Goal: Information Seeking & Learning: Learn about a topic

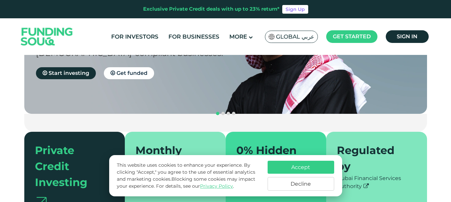
scroll to position [96, 0]
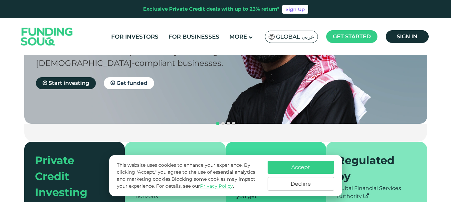
click at [309, 165] on button "Accept" at bounding box center [301, 167] width 67 height 13
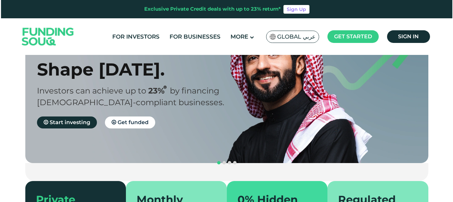
scroll to position [0, 0]
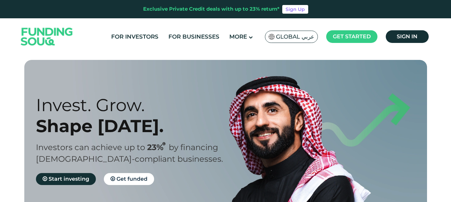
click at [290, 35] on span "Global عربي" at bounding box center [295, 37] width 38 height 8
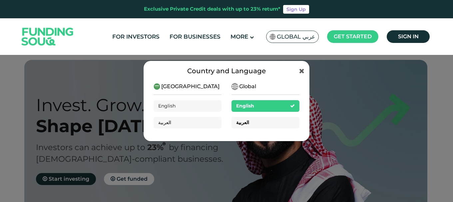
click at [243, 121] on span "العربية" at bounding box center [242, 123] width 13 height 6
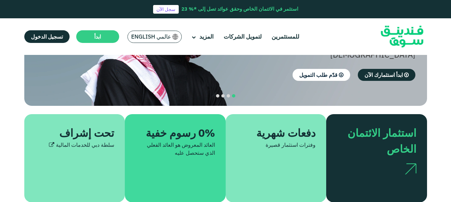
scroll to position [135, 0]
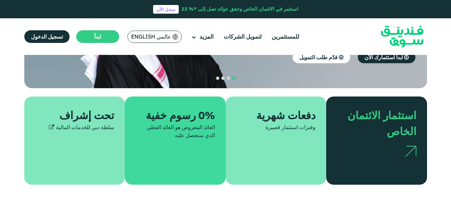
click at [299, 107] on div "دفعات شهرية" at bounding box center [280, 115] width 72 height 16
click at [295, 122] on div "دفعات شهرية وفترات استثمار قصيرة" at bounding box center [276, 141] width 101 height 88
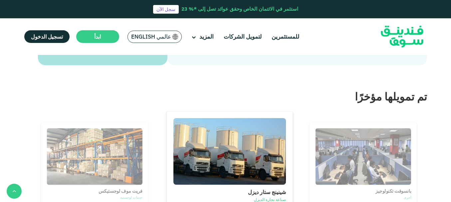
scroll to position [966, 0]
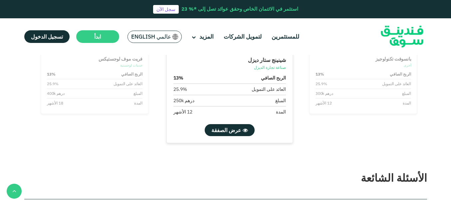
type tc-range-slider "4"
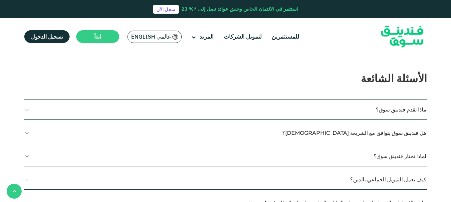
scroll to position [1201, 0]
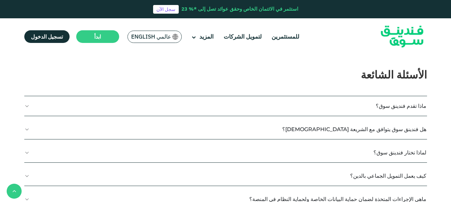
type tc-range-slider "10000"
drag, startPoint x: 405, startPoint y: 107, endPoint x: 410, endPoint y: 108, distance: 5.0
type tc-range-slider "2"
drag, startPoint x: 211, startPoint y: 106, endPoint x: 252, endPoint y: 106, distance: 41.3
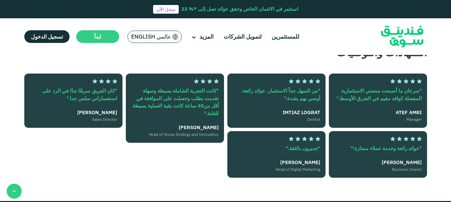
scroll to position [1430, 0]
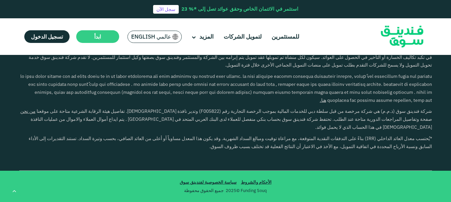
click at [173, 36] on img at bounding box center [176, 37] width 6 height 6
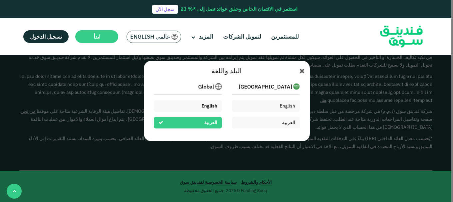
click at [212, 108] on span "English" at bounding box center [210, 106] width 16 height 6
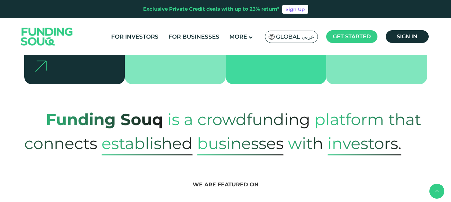
scroll to position [245, 0]
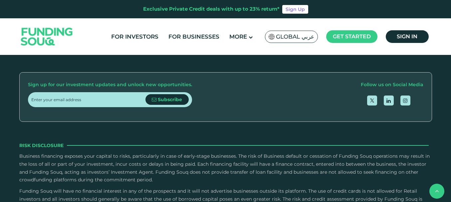
type tc-range-slider "4"
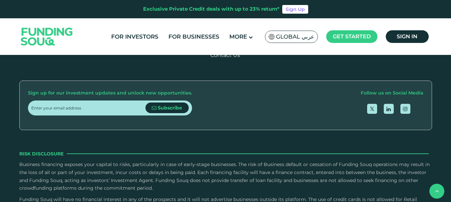
scroll to position [1197, 0]
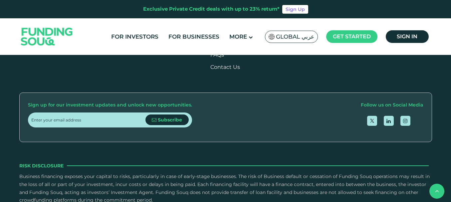
type tc-range-slider "20000"
drag, startPoint x: 50, startPoint y: 111, endPoint x: 42, endPoint y: 109, distance: 7.8
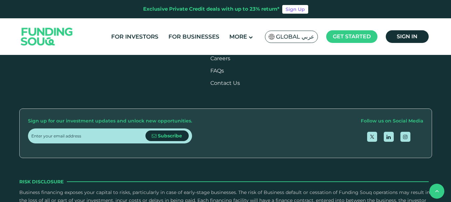
scroll to position [1185, 0]
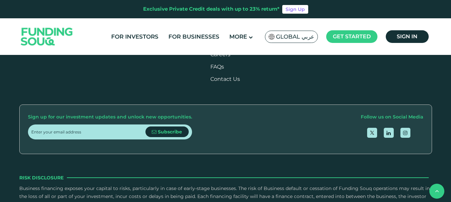
radio input "true"
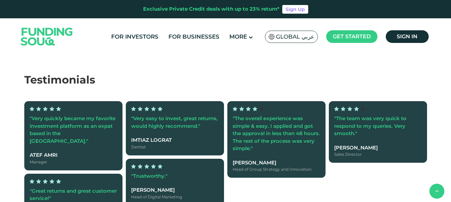
scroll to position [1189, 0]
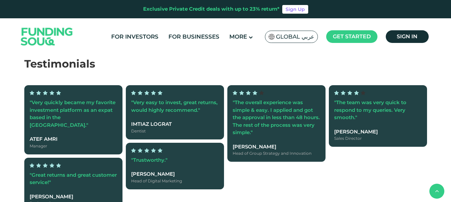
click at [45, 31] on img at bounding box center [46, 37] width 65 height 34
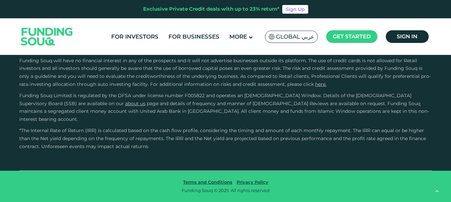
type tc-range-slider "4"
type tc-range-slider "10000"
drag, startPoint x: 51, startPoint y: 124, endPoint x: 41, endPoint y: 126, distance: 10.4
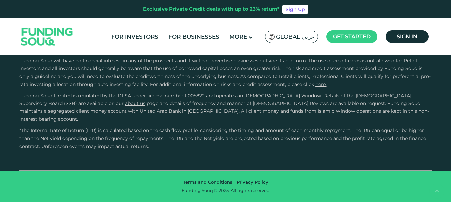
type tc-range-slider "2"
drag, startPoint x: 243, startPoint y: 127, endPoint x: 181, endPoint y: 124, distance: 62.0
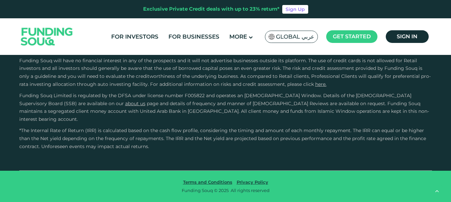
radio input "true"
